Goal: Obtain resource: Obtain resource

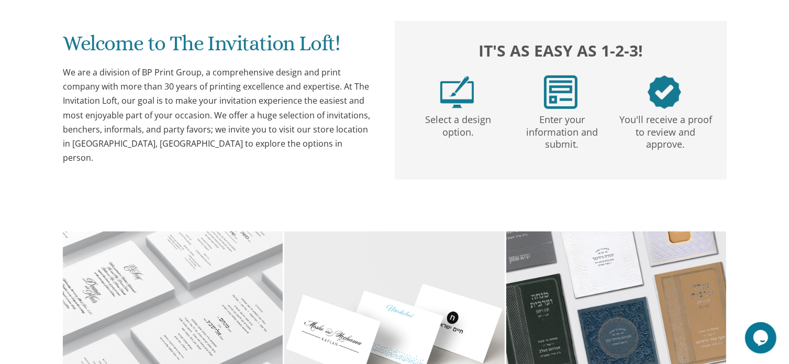
scroll to position [517, 0]
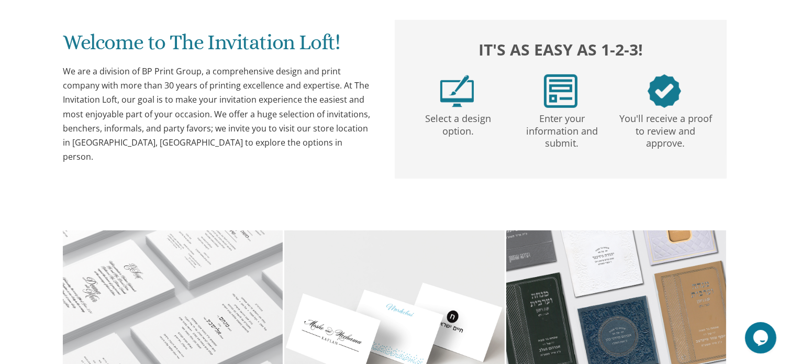
click at [553, 116] on p "Enter your information and submit." at bounding box center [562, 129] width 100 height 42
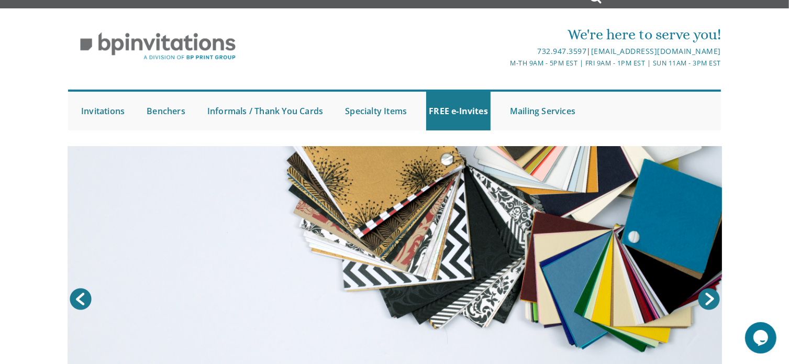
scroll to position [0, 0]
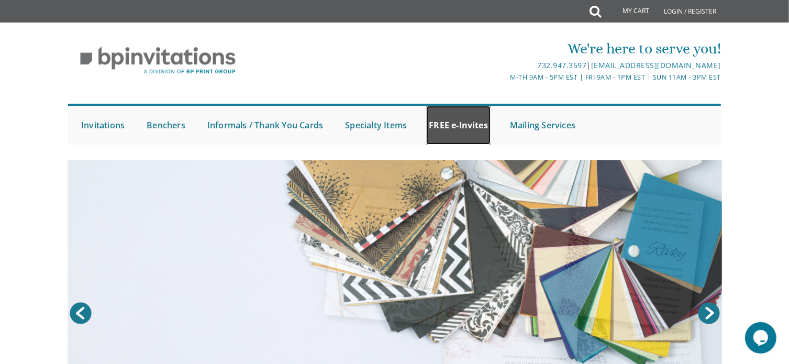
click at [461, 124] on link "FREE e-Invites" at bounding box center [458, 125] width 64 height 39
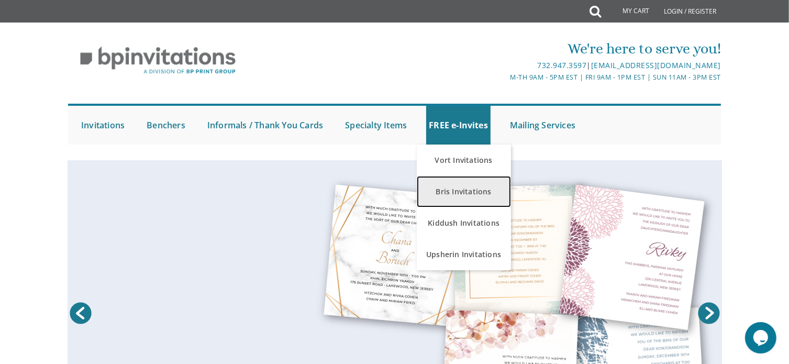
click at [480, 192] on link "Bris Invitations" at bounding box center [464, 191] width 94 height 31
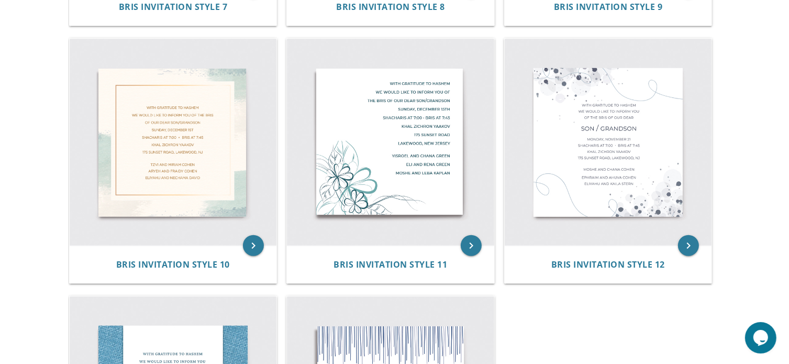
scroll to position [968, 0]
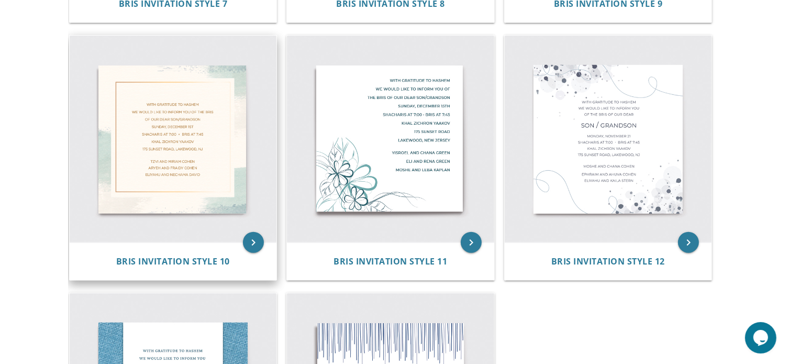
click at [171, 113] on img at bounding box center [173, 139] width 207 height 207
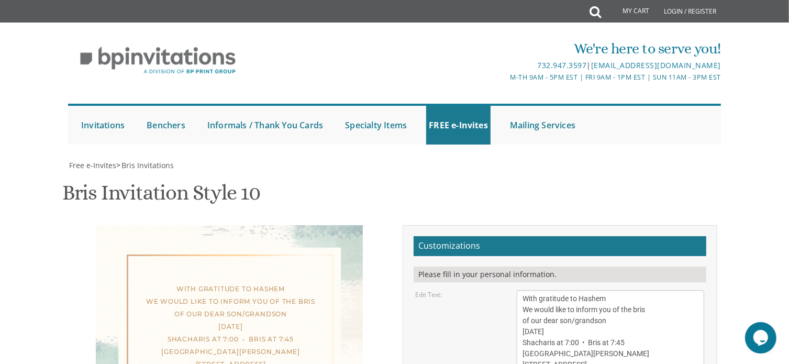
scroll to position [211, 0]
click at [630, 290] on textarea "With gratitude to Hashem We would like to inform you of the bris of our dear so…" at bounding box center [611, 331] width 188 height 83
click at [581, 290] on textarea "With gratitude to Hashem We would like to inform you of the bris of our dear so…" at bounding box center [611, 331] width 188 height 83
type textarea "With gratitude to Hashem We would like to inform you of the bris of our dear so…"
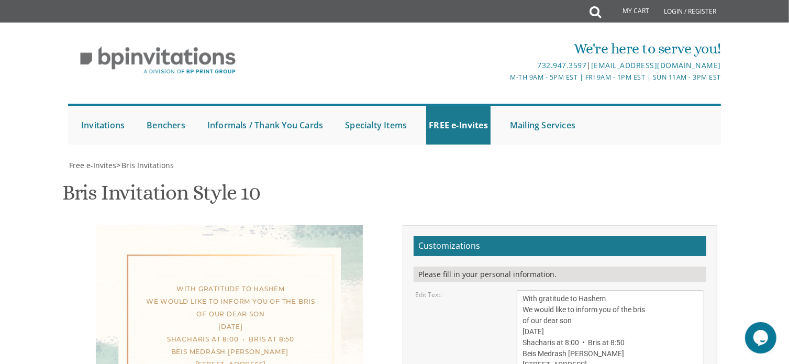
type textarea "T"
type textarea "Shalom and Shevy Mandel"
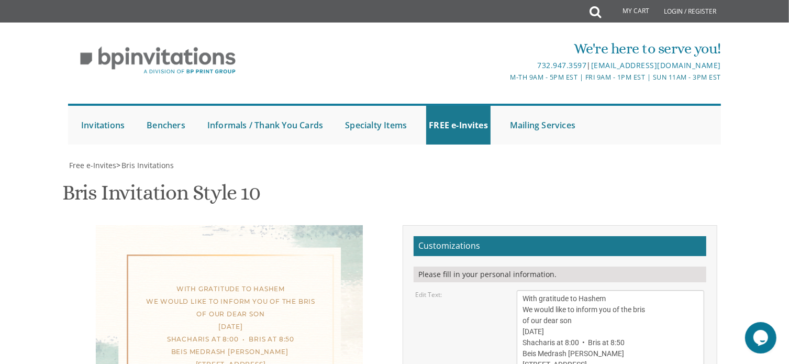
type input "smandel613@gmail.com"
